Goal: Task Accomplishment & Management: Complete application form

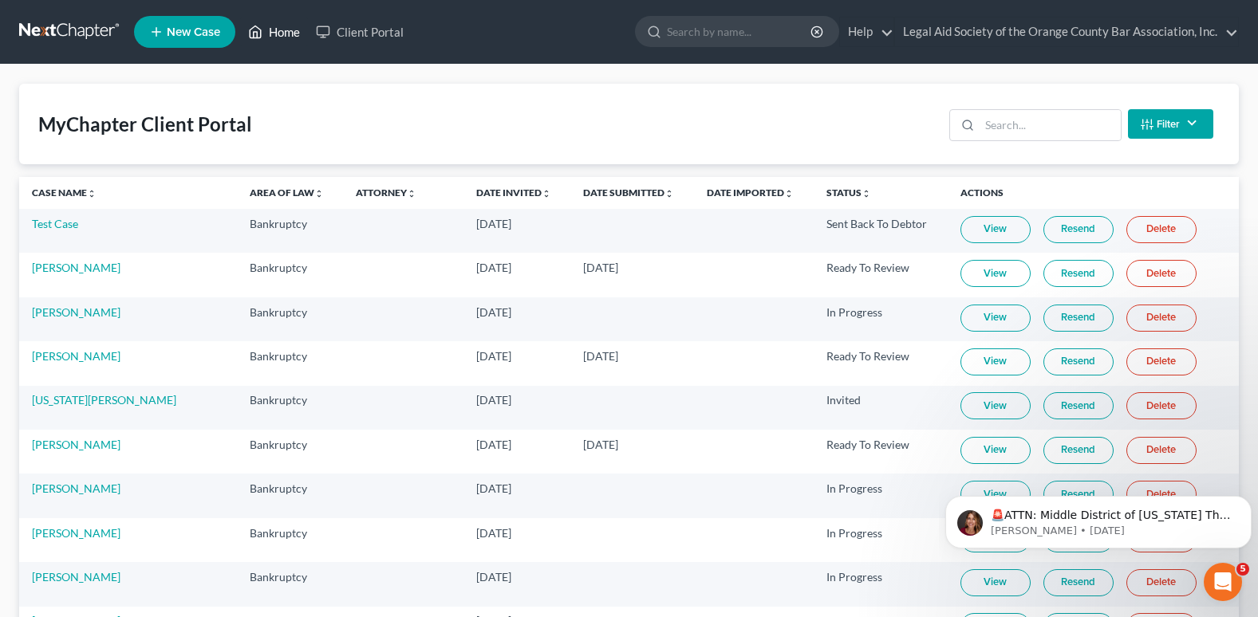
click at [295, 30] on link "Home" at bounding box center [274, 32] width 68 height 29
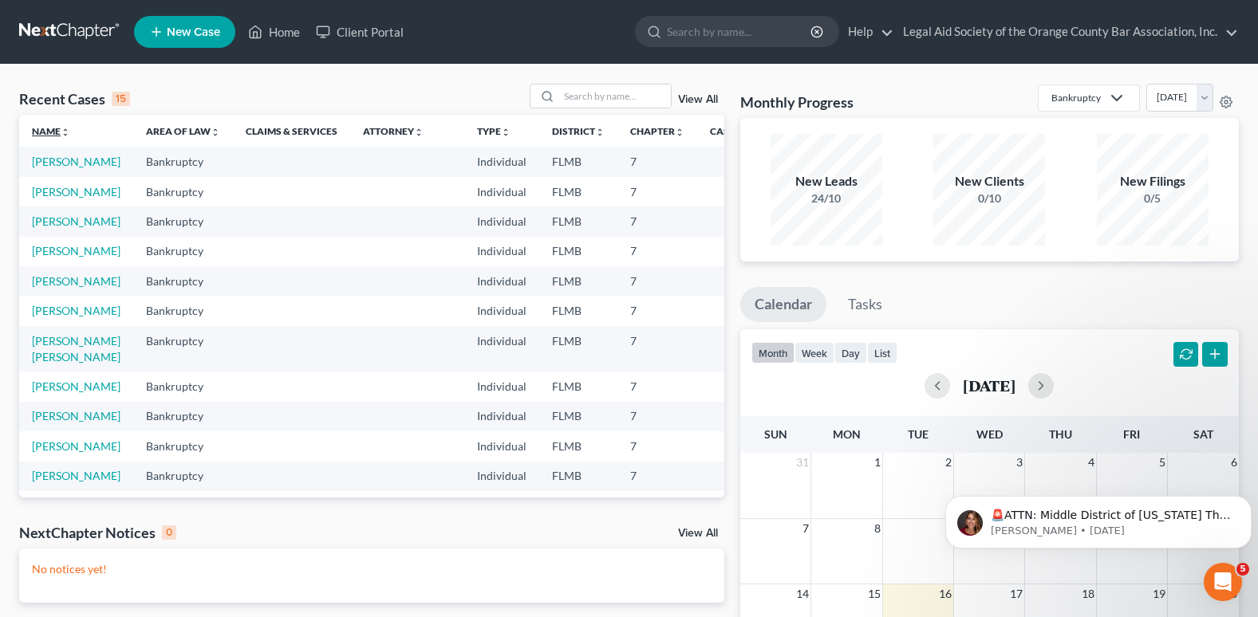
click at [44, 130] on link "Name unfold_more expand_more expand_less" at bounding box center [51, 131] width 38 height 12
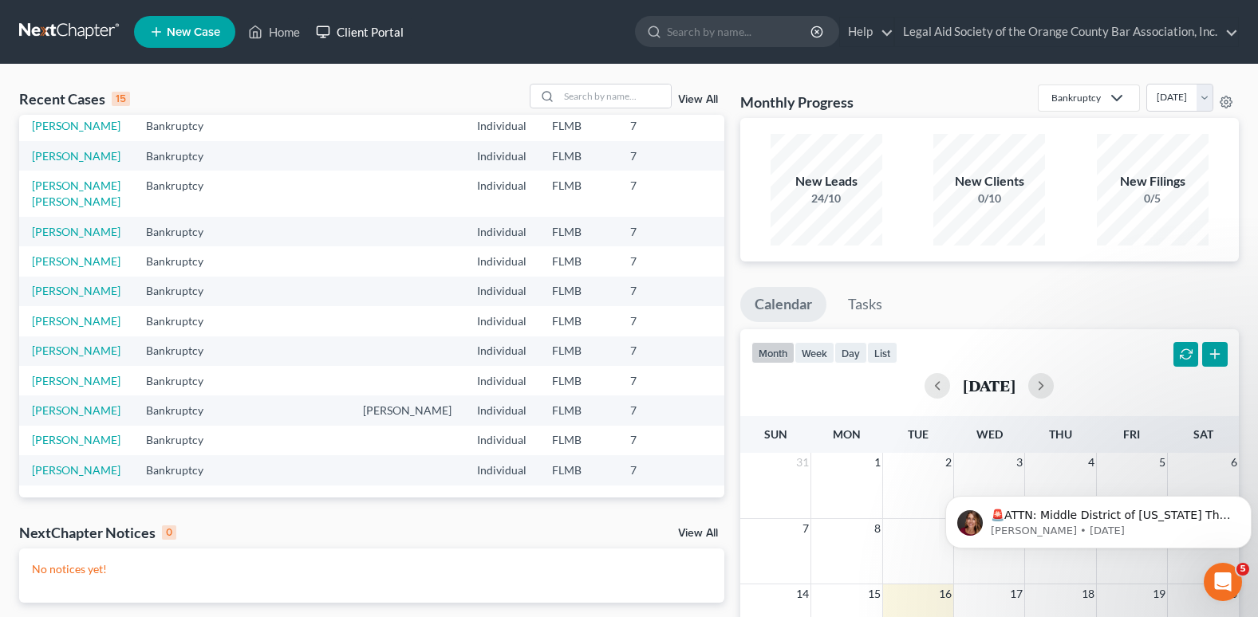
click at [390, 32] on link "Client Portal" at bounding box center [360, 32] width 104 height 29
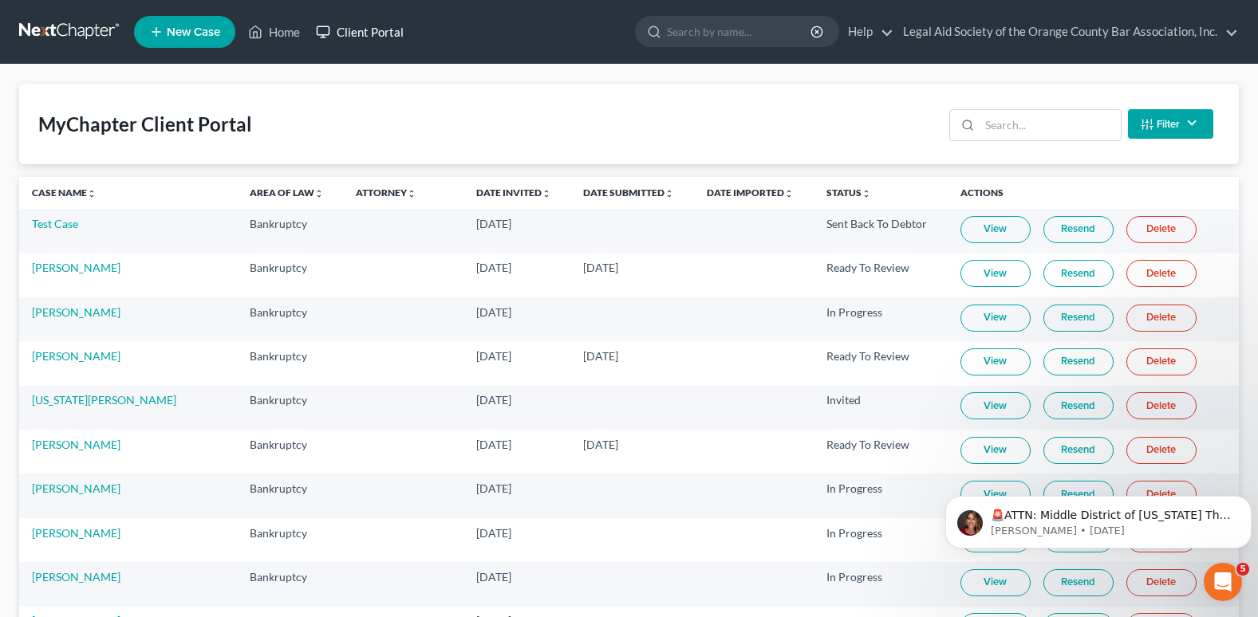
click at [361, 33] on link "Client Portal" at bounding box center [360, 32] width 104 height 29
click at [993, 120] on input "search" at bounding box center [1049, 125] width 141 height 30
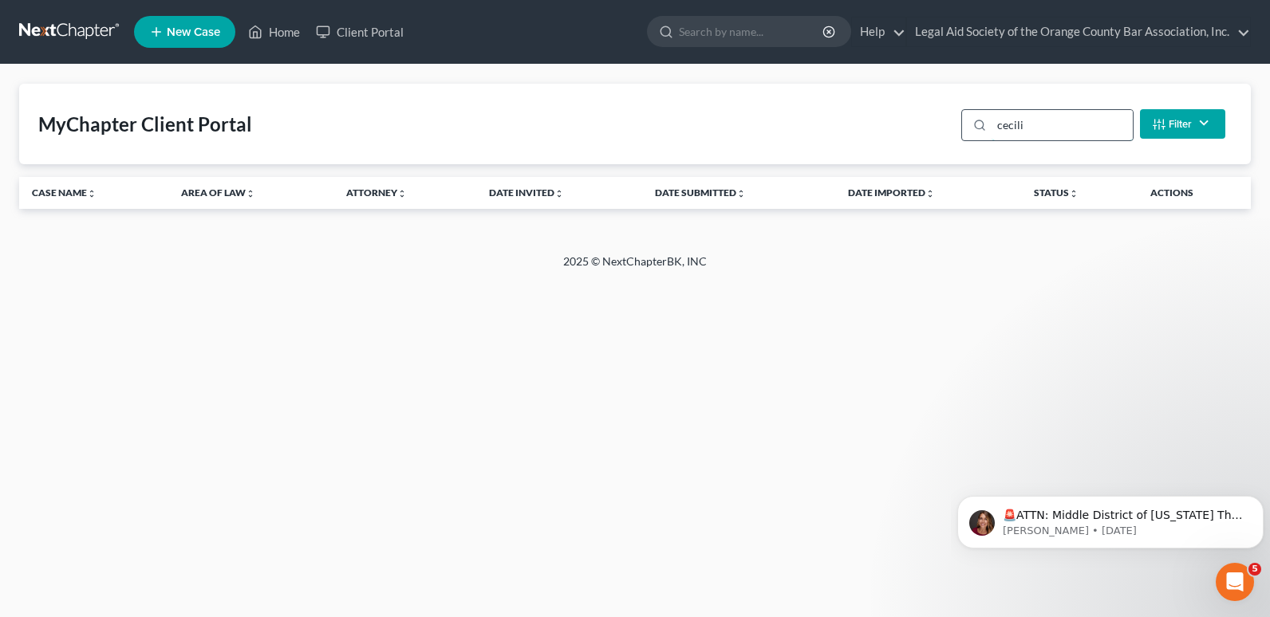
type input "[PERSON_NAME]"
drag, startPoint x: 1047, startPoint y: 132, endPoint x: 934, endPoint y: 123, distance: 113.7
click at [934, 123] on div "MyChapter Client Portal [PERSON_NAME] Filter Status Filter... Invited In Progre…" at bounding box center [634, 124] width 1231 height 81
type input "[PERSON_NAME]"
drag, startPoint x: 1066, startPoint y: 140, endPoint x: 995, endPoint y: 132, distance: 72.1
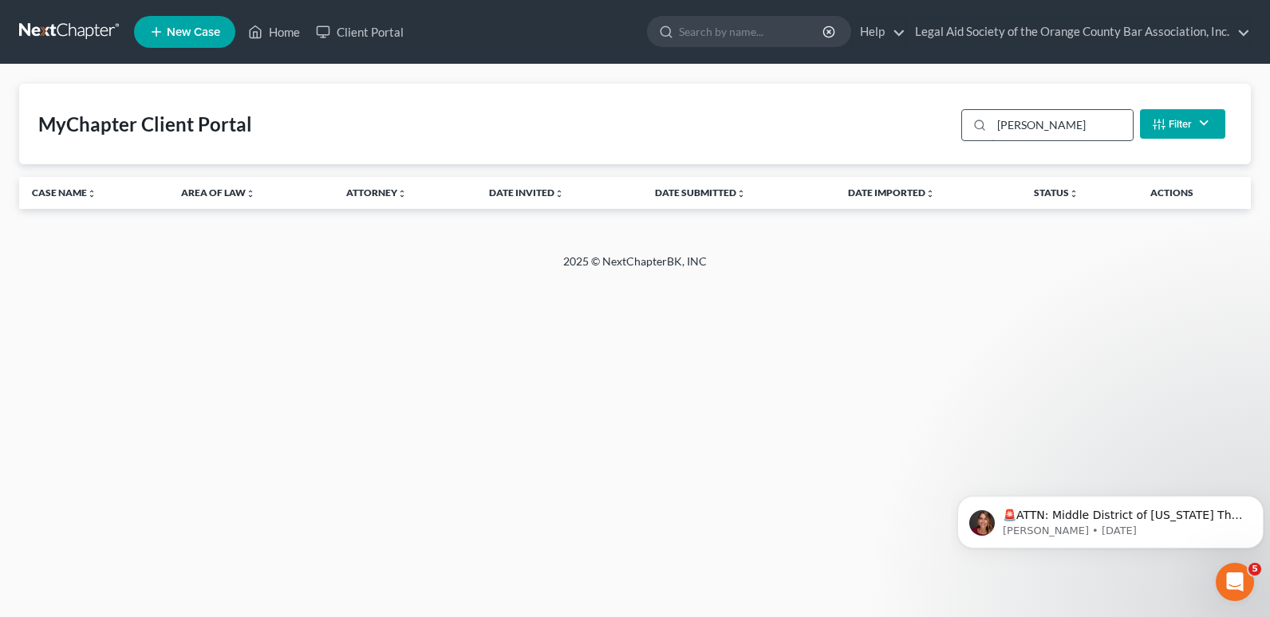
click at [995, 132] on input "[PERSON_NAME]" at bounding box center [1061, 125] width 141 height 30
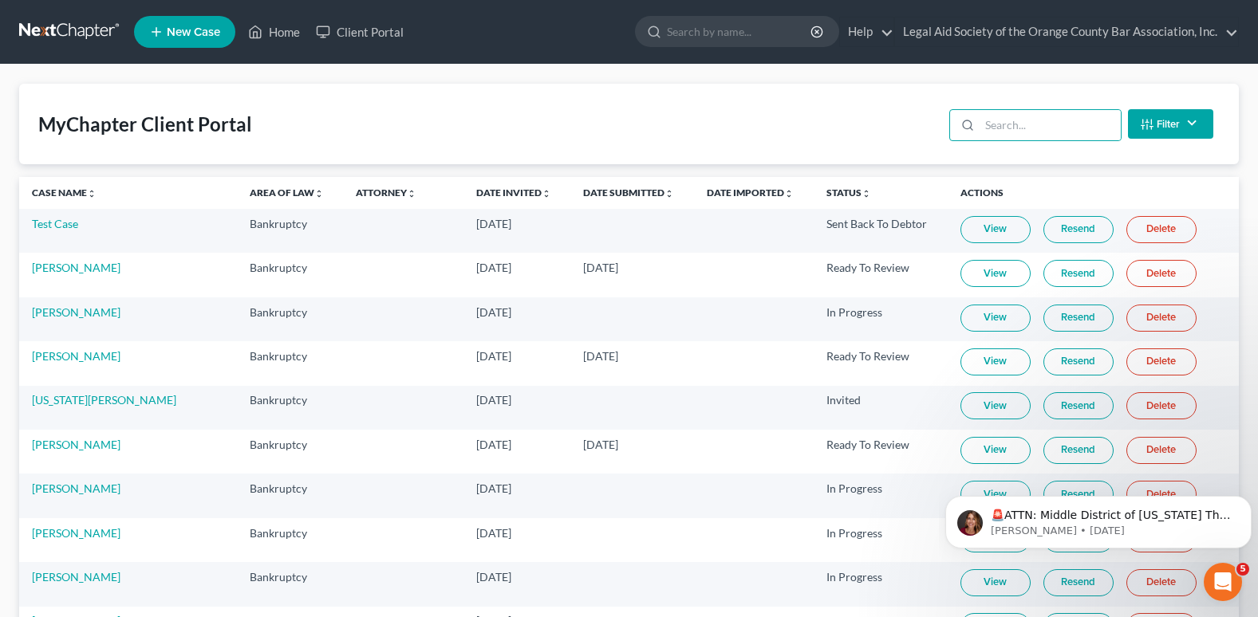
click at [219, 33] on span "New Case" at bounding box center [193, 32] width 53 height 12
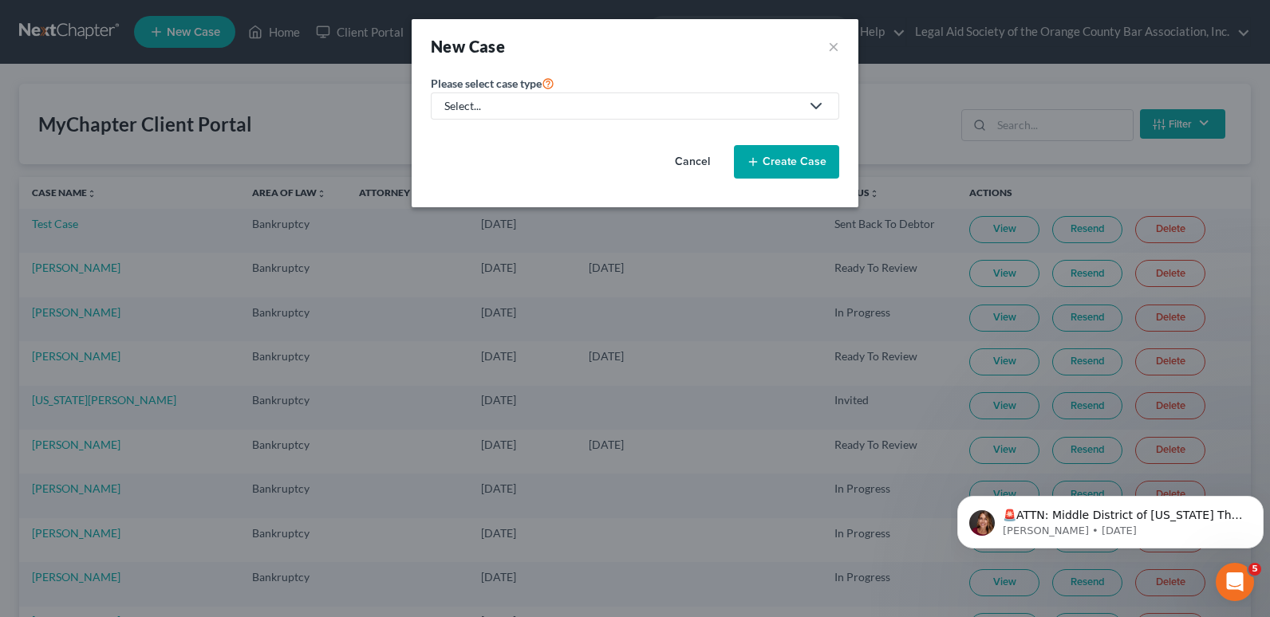
click at [554, 102] on div "Select..." at bounding box center [622, 106] width 356 height 16
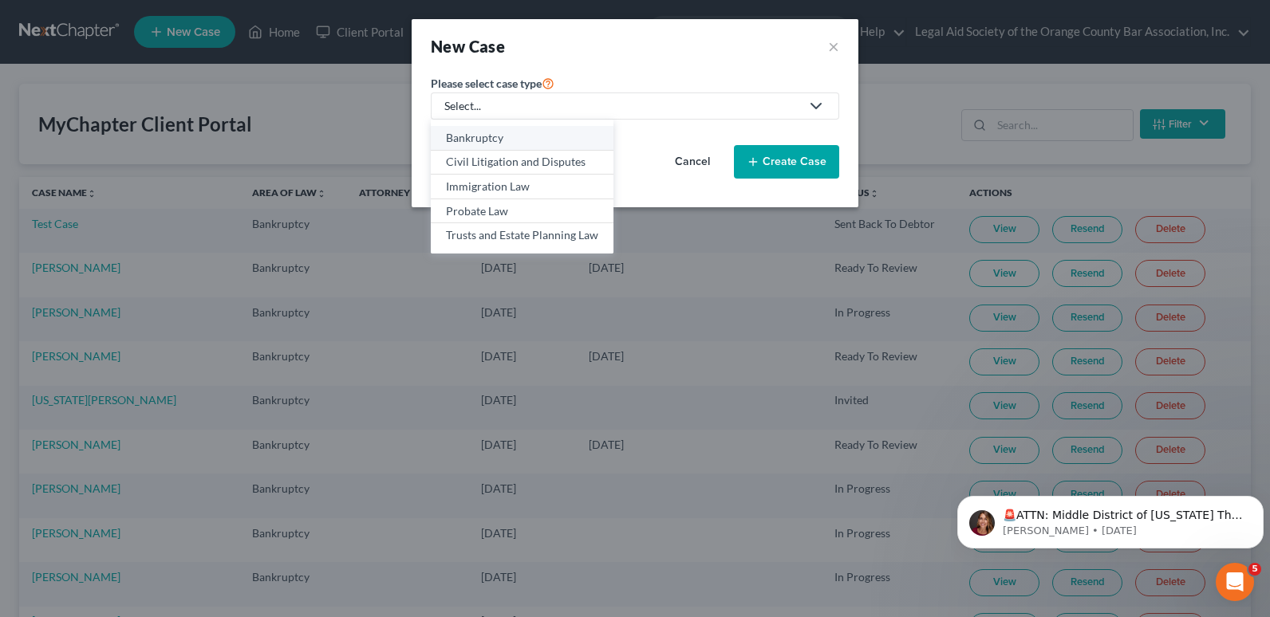
click at [528, 130] on div "Bankruptcy" at bounding box center [522, 138] width 152 height 16
select select "15"
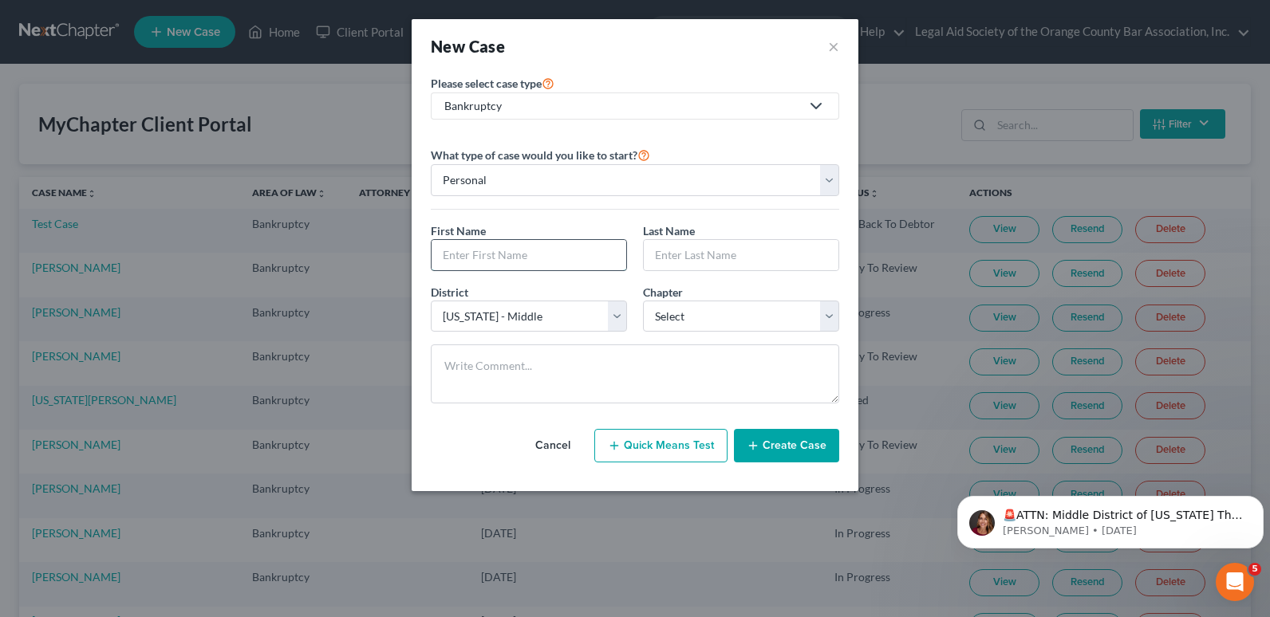
click at [504, 262] on input "text" at bounding box center [528, 255] width 195 height 30
click at [481, 258] on input "text" at bounding box center [528, 255] width 195 height 30
paste input "[PERSON_NAME]"
type input "[PERSON_NAME]"
click at [696, 262] on input "text" at bounding box center [741, 255] width 195 height 30
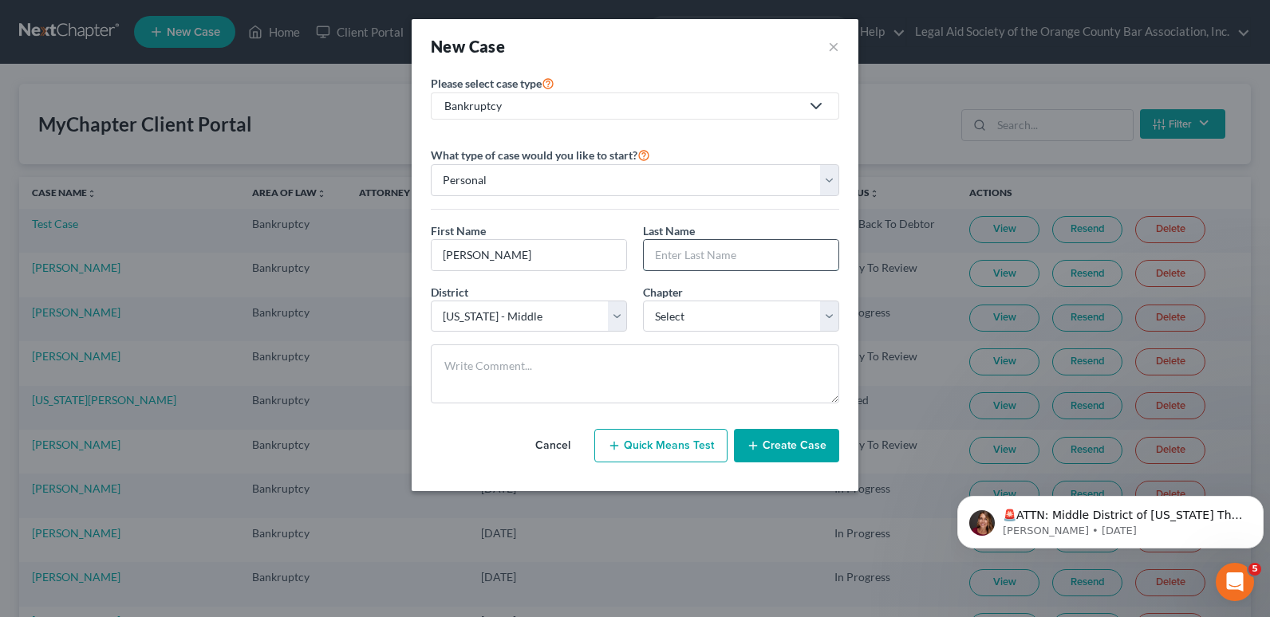
paste input "[PERSON_NAME]"
type input "[PERSON_NAME]"
drag, startPoint x: 482, startPoint y: 257, endPoint x: 595, endPoint y: 257, distance: 113.3
click at [595, 257] on input "[PERSON_NAME]" at bounding box center [528, 255] width 195 height 30
type input "[PERSON_NAME]"
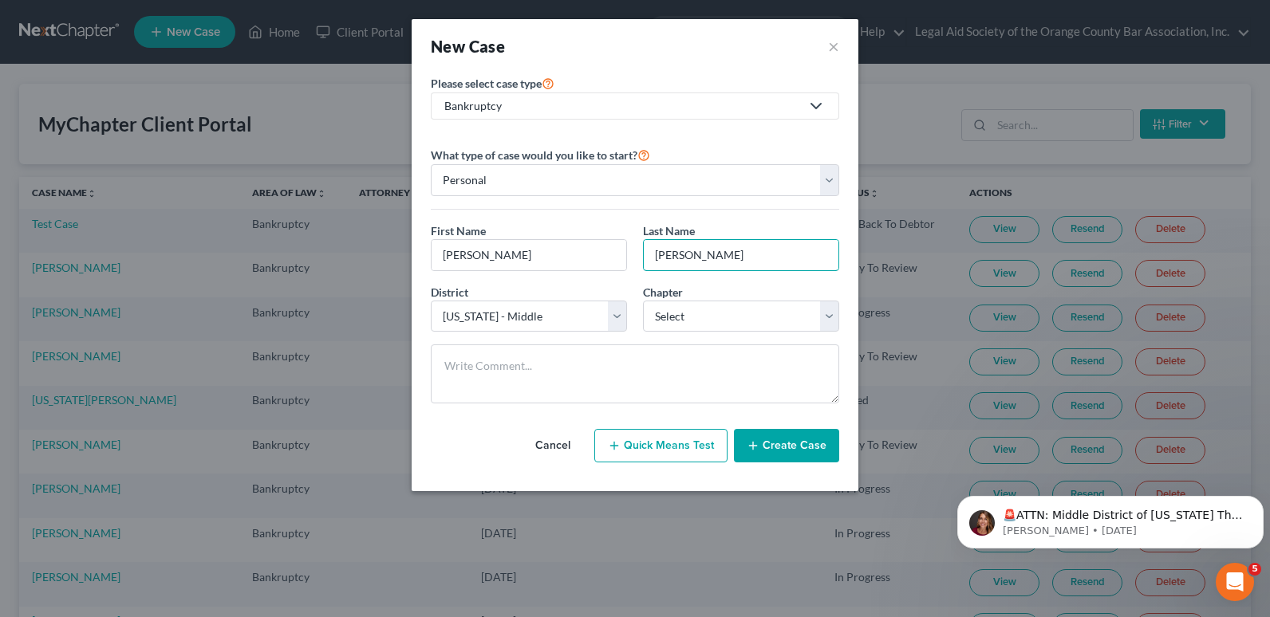
drag, startPoint x: 694, startPoint y: 258, endPoint x: 601, endPoint y: 282, distance: 96.3
click at [601, 282] on div "First Name * [PERSON_NAME] Last Name * [PERSON_NAME]" at bounding box center [635, 253] width 424 height 61
type input "Bythewood"
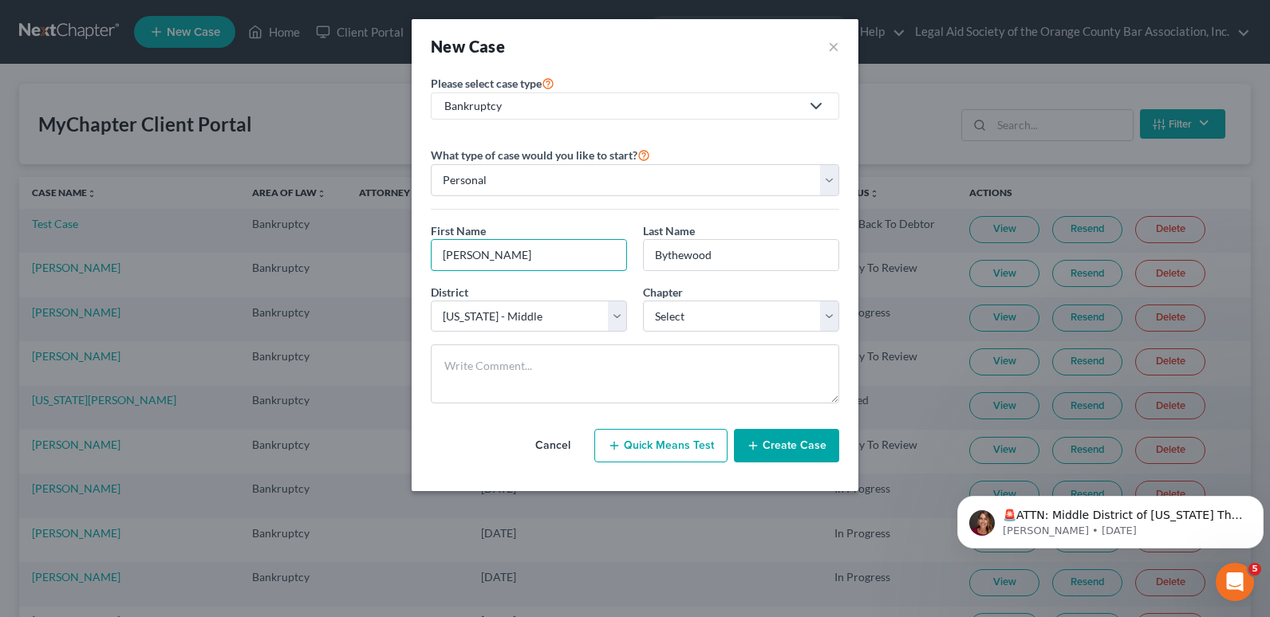
drag, startPoint x: 438, startPoint y: 260, endPoint x: 418, endPoint y: 262, distance: 20.0
click at [418, 262] on div "Please select case type * Bankruptcy Bankruptcy Civil Litigation and Disputes I…" at bounding box center [635, 282] width 447 height 418
click at [715, 313] on select "Select 7 11 12 13" at bounding box center [741, 317] width 196 height 32
select select "0"
click at [643, 301] on select "Select 7 11 12 13" at bounding box center [741, 317] width 196 height 32
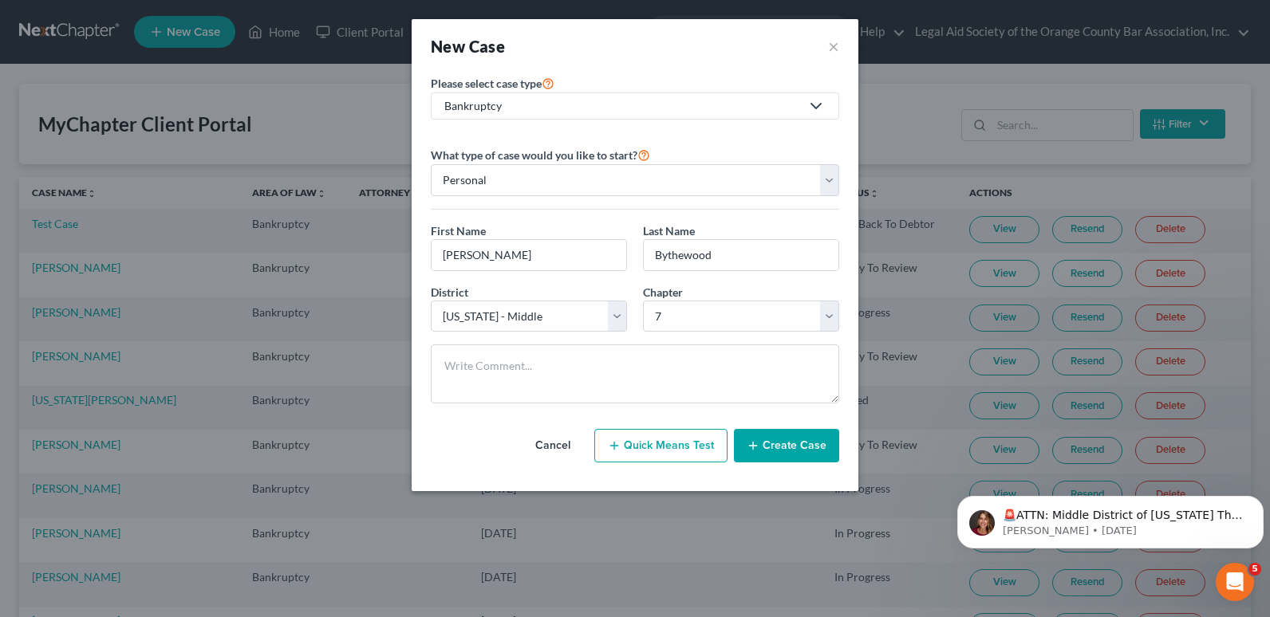
click at [789, 443] on button "Create Case" at bounding box center [786, 445] width 105 height 33
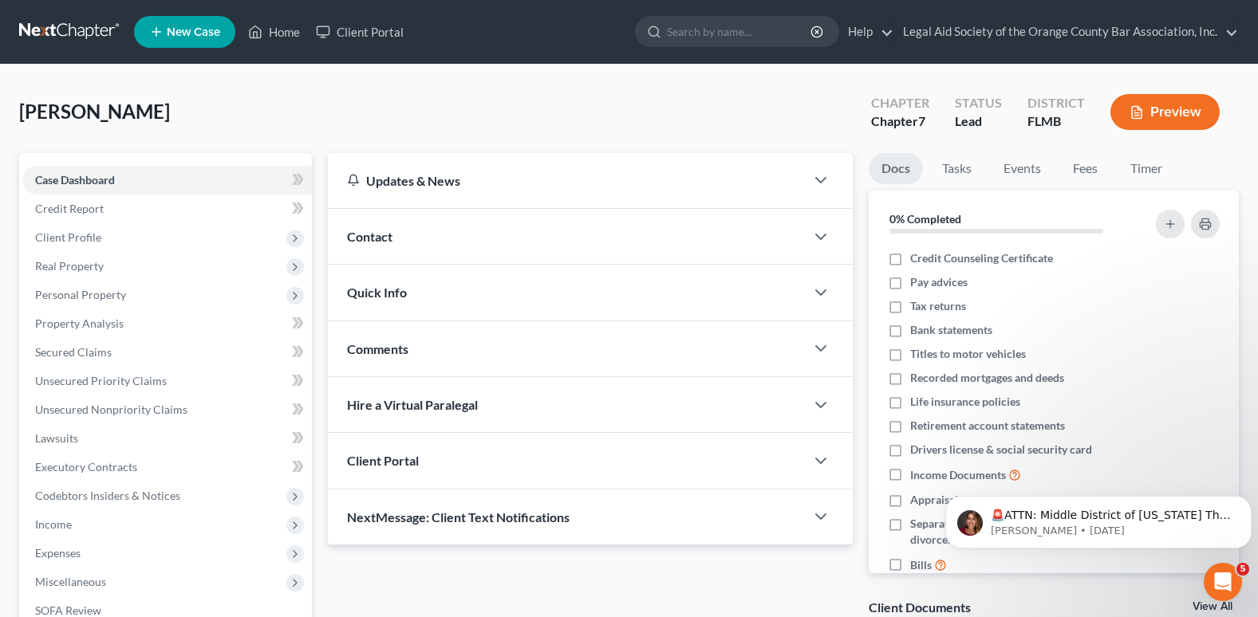
click at [388, 238] on span "Contact" at bounding box center [369, 236] width 45 height 15
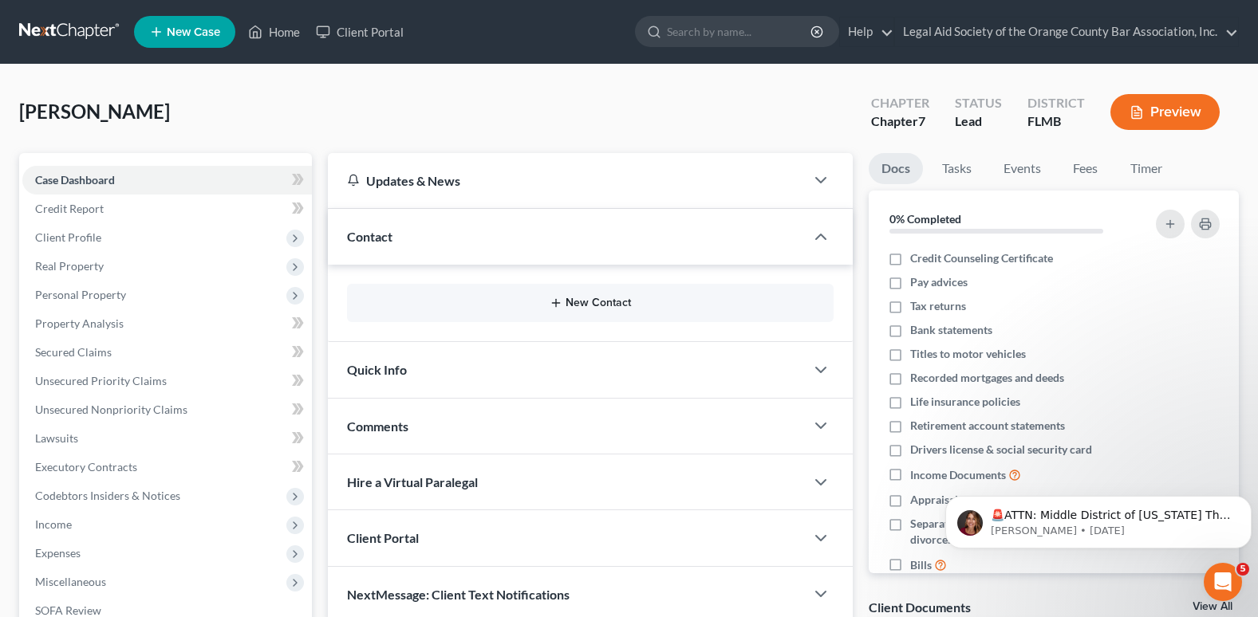
click at [573, 297] on button "New Contact" at bounding box center [590, 303] width 461 height 13
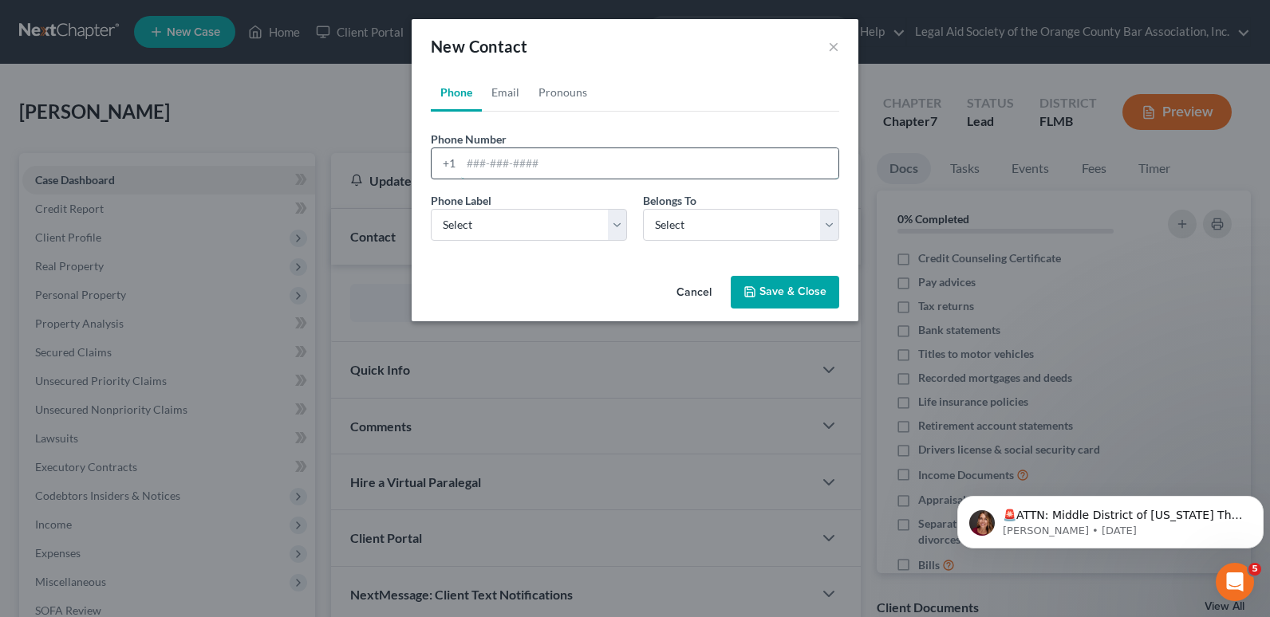
click at [487, 156] on input "tel" at bounding box center [649, 163] width 377 height 30
paste input "[PHONE_NUMBER]"
type input "[PHONE_NUMBER]"
click at [469, 233] on select "Select Mobile Home Work Other" at bounding box center [529, 225] width 196 height 32
select select "0"
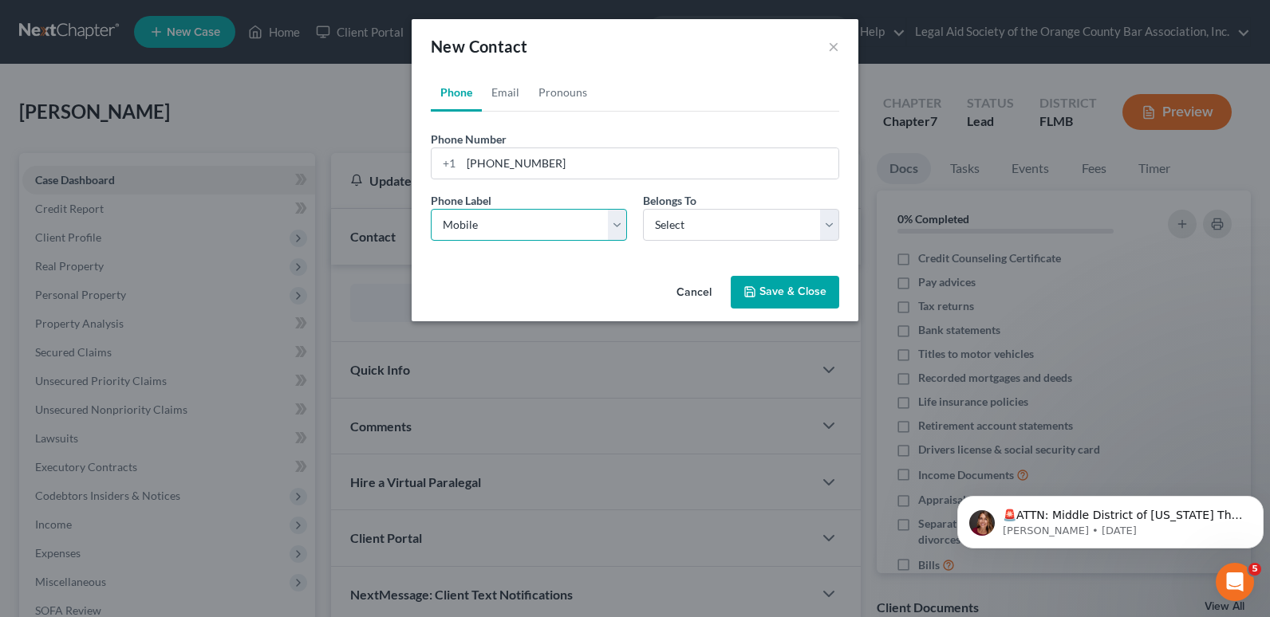
click at [431, 209] on select "Select Mobile Home Work Other" at bounding box center [529, 225] width 196 height 32
click at [648, 227] on select "Select Client Other" at bounding box center [741, 225] width 196 height 32
select select "0"
click at [643, 209] on select "Select Client Other" at bounding box center [741, 225] width 196 height 32
click at [503, 99] on link "Email" at bounding box center [505, 92] width 47 height 38
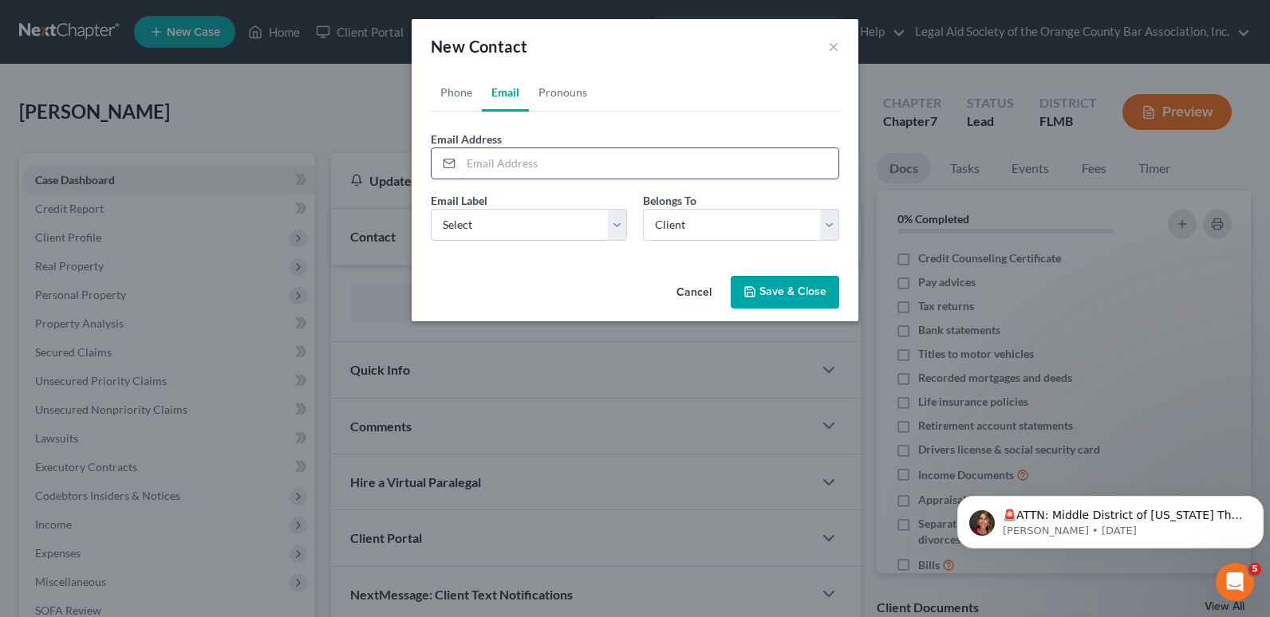
click at [477, 156] on input "email" at bounding box center [649, 163] width 377 height 30
paste input "[EMAIL_ADDRESS][DOMAIN_NAME]"
type input "[EMAIL_ADDRESS][DOMAIN_NAME]"
click at [480, 227] on select "Select Home Work Other" at bounding box center [529, 225] width 196 height 32
select select "0"
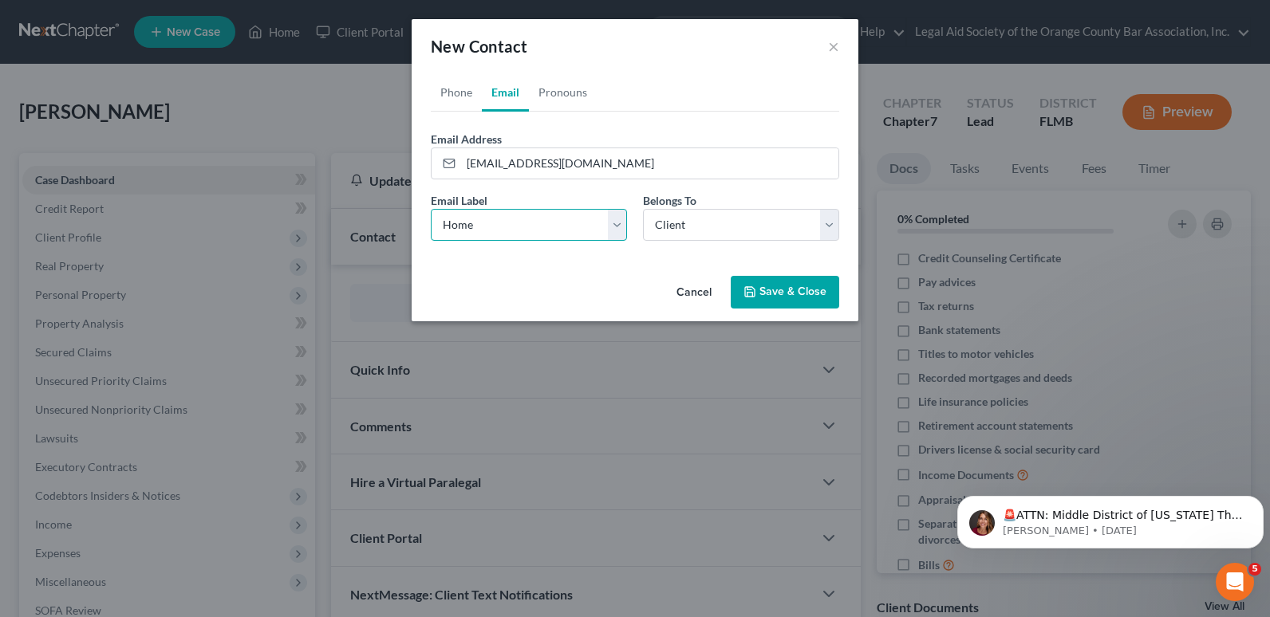
click at [431, 209] on select "Select Home Work Other" at bounding box center [529, 225] width 196 height 32
click at [702, 229] on select "Select Client Other" at bounding box center [741, 225] width 196 height 32
click at [643, 209] on select "Select Client Other" at bounding box center [741, 225] width 196 height 32
click at [776, 297] on button "Save & Close" at bounding box center [785, 292] width 108 height 33
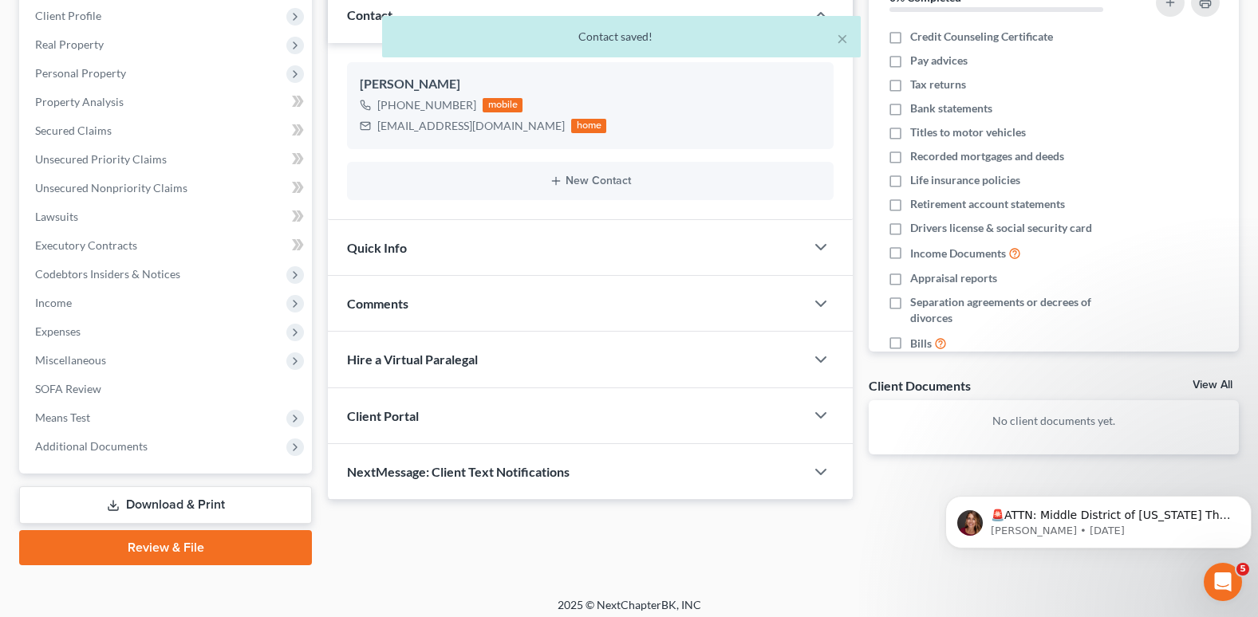
scroll to position [231, 0]
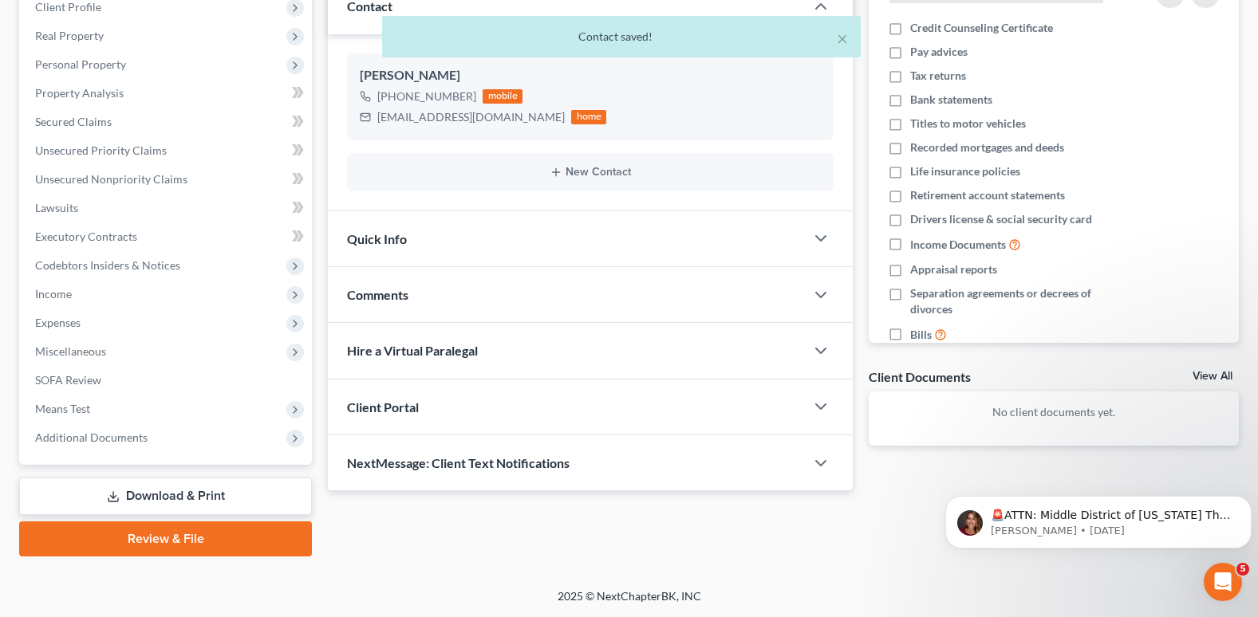
click at [456, 414] on div "Client Portal" at bounding box center [566, 407] width 477 height 55
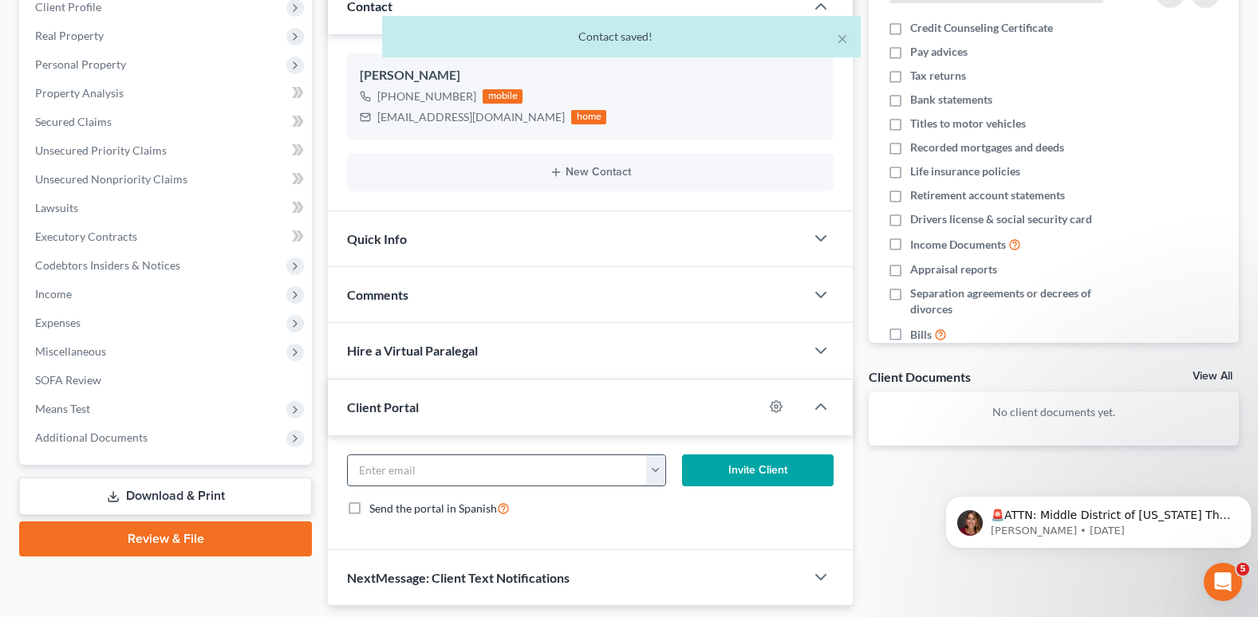
click at [412, 475] on input "email" at bounding box center [497, 470] width 298 height 30
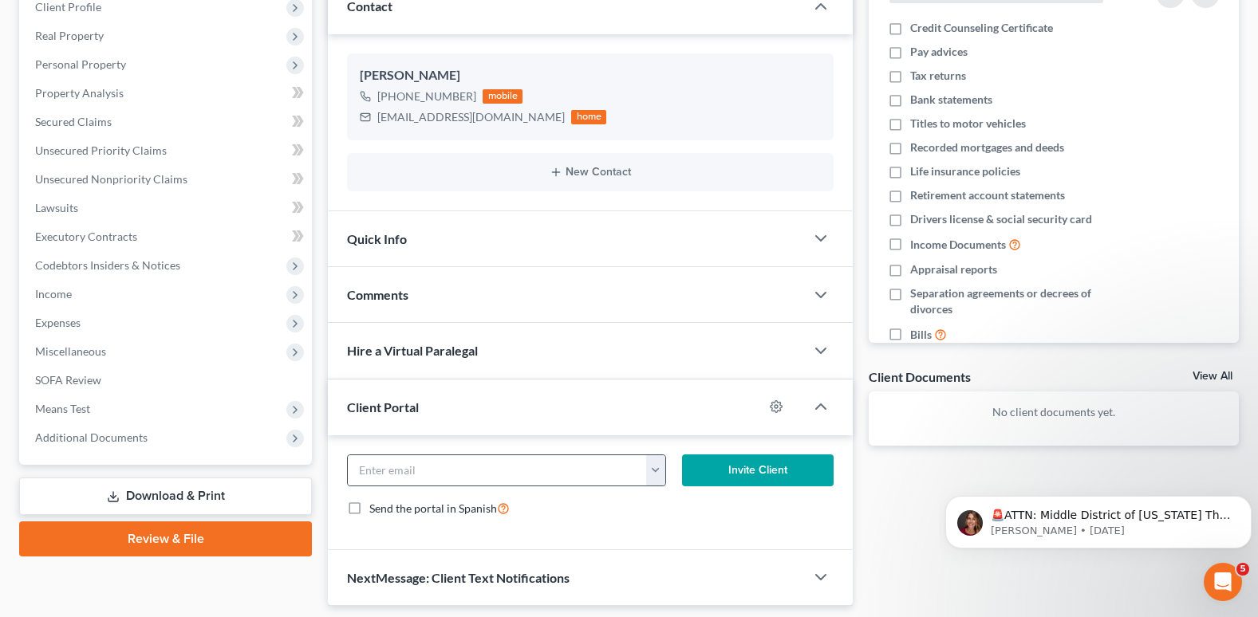
click at [656, 467] on button "button" at bounding box center [655, 470] width 19 height 30
click at [678, 503] on link "[EMAIL_ADDRESS][DOMAIN_NAME]" at bounding box center [754, 505] width 218 height 27
type input "[EMAIL_ADDRESS][DOMAIN_NAME]"
click at [775, 476] on button "Invite Client" at bounding box center [758, 471] width 152 height 32
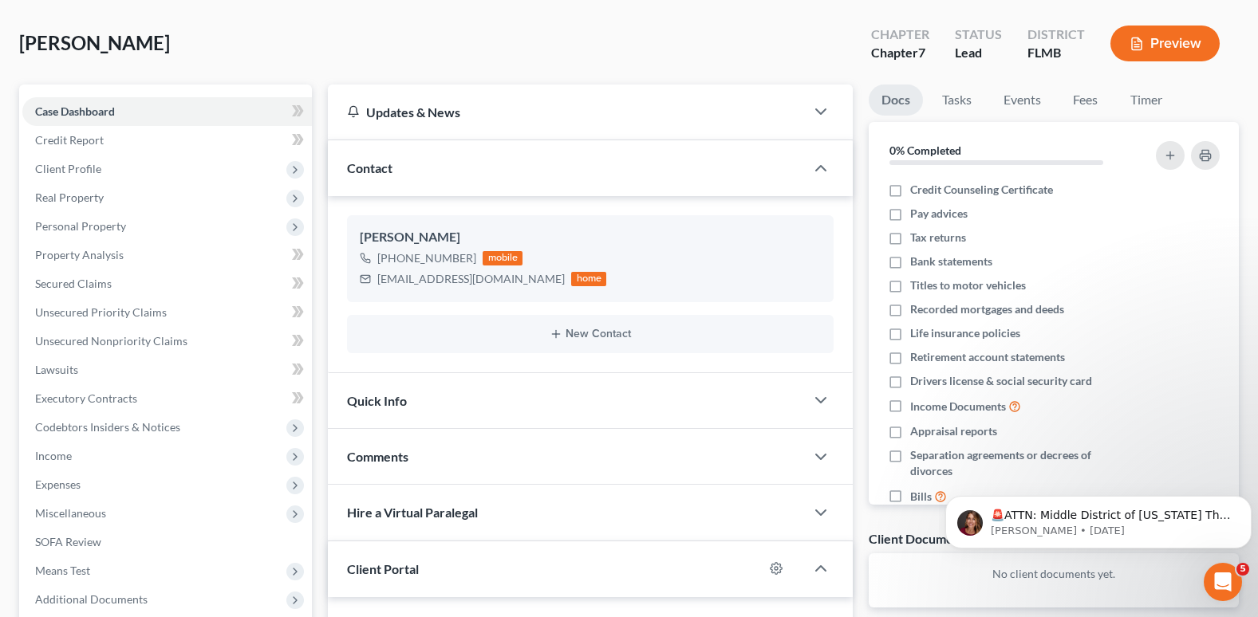
scroll to position [160, 0]
